Goal: Task Accomplishment & Management: Use online tool/utility

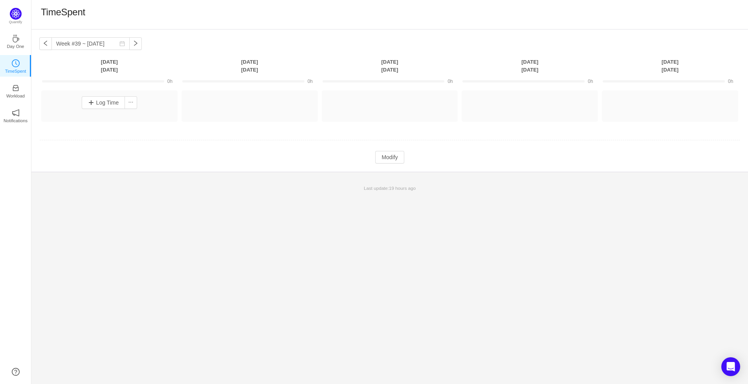
click at [134, 94] on div "Log Time" at bounding box center [109, 102] width 132 height 20
click at [107, 99] on button "Log Time" at bounding box center [104, 102] width 44 height 13
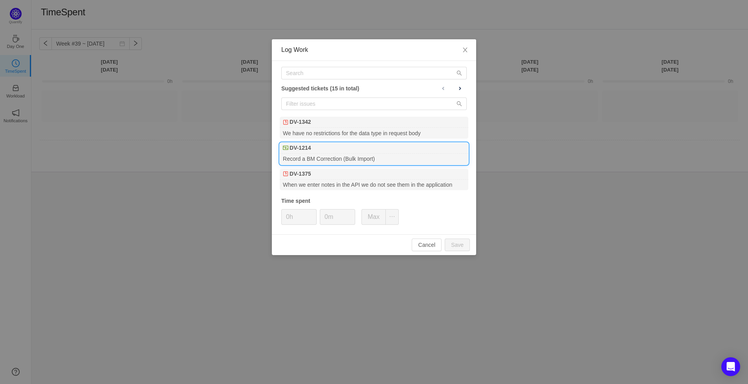
click at [319, 144] on div "DV-1214" at bounding box center [374, 148] width 189 height 11
click at [460, 244] on button "Save" at bounding box center [457, 245] width 25 height 13
type input "0h"
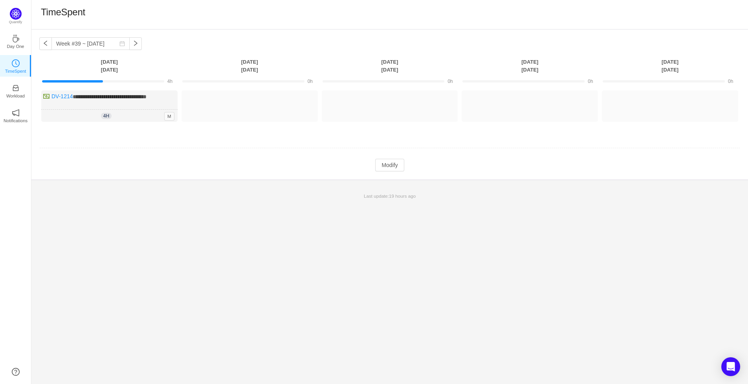
click at [94, 132] on td "**********" at bounding box center [389, 113] width 701 height 51
click at [385, 167] on button "Modify" at bounding box center [389, 165] width 29 height 13
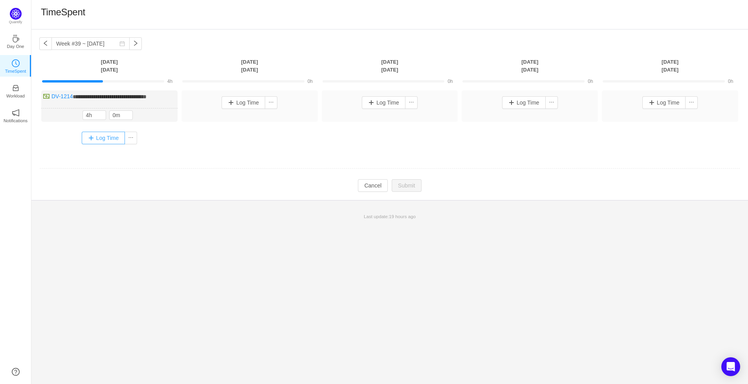
click at [101, 134] on button "Log Time" at bounding box center [104, 138] width 44 height 13
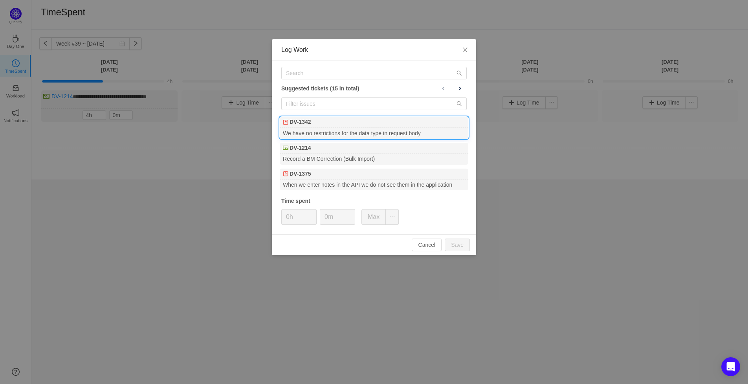
click at [330, 125] on div "DV-1342" at bounding box center [374, 122] width 189 height 11
click at [456, 244] on button "Save" at bounding box center [457, 245] width 25 height 13
type input "0h"
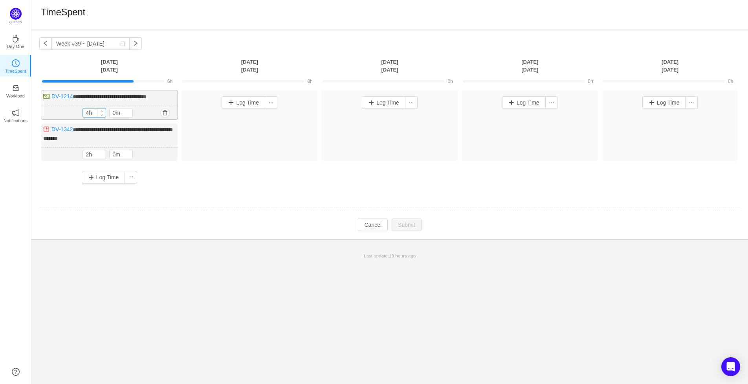
click at [93, 116] on input "4h" at bounding box center [94, 112] width 23 height 9
click at [101, 112] on icon "icon: up" at bounding box center [102, 111] width 3 height 3
type input "6h"
click at [101, 112] on icon "icon: up" at bounding box center [102, 111] width 3 height 3
click at [398, 226] on button "Submit" at bounding box center [407, 225] width 30 height 13
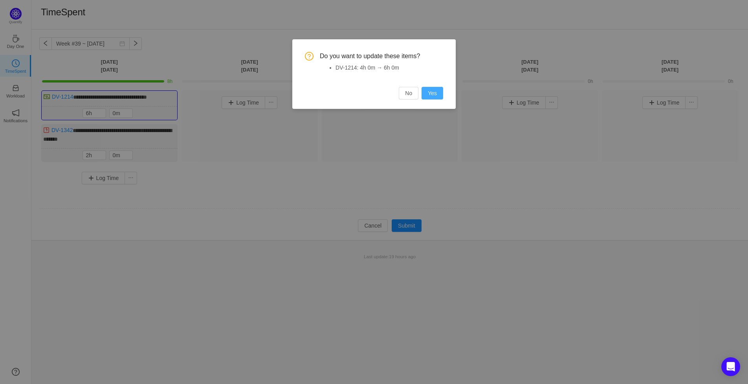
click at [436, 95] on button "Yes" at bounding box center [433, 93] width 22 height 13
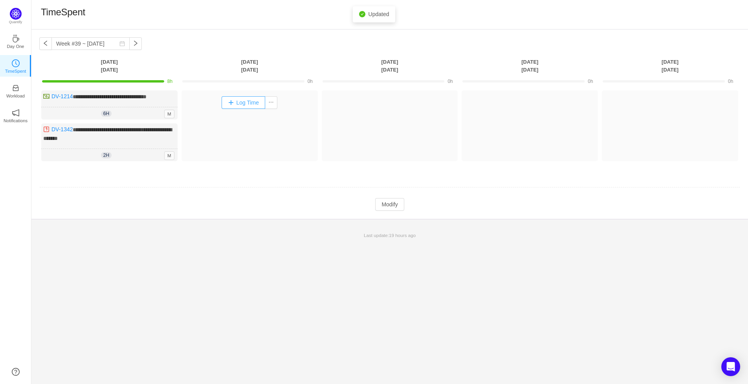
click at [246, 106] on button "Log Time" at bounding box center [244, 102] width 44 height 13
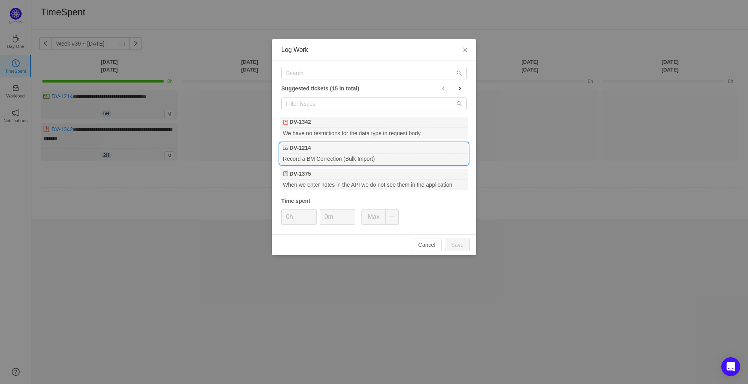
click at [330, 152] on div "DV-1214" at bounding box center [374, 148] width 189 height 11
click at [457, 246] on button "Save" at bounding box center [457, 245] width 25 height 13
type input "0h"
